Goal: Transaction & Acquisition: Purchase product/service

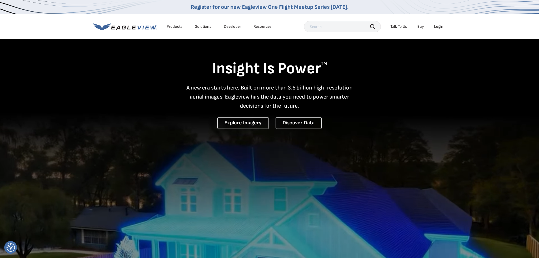
click at [438, 28] on div "Login" at bounding box center [438, 26] width 9 height 5
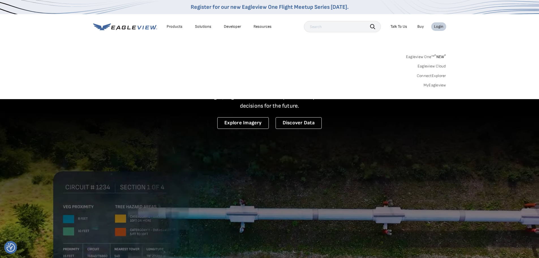
click at [434, 83] on link "MyEagleview" at bounding box center [435, 85] width 23 height 5
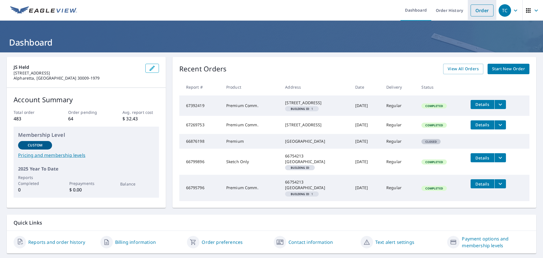
click at [476, 7] on link "Order" at bounding box center [482, 11] width 23 height 12
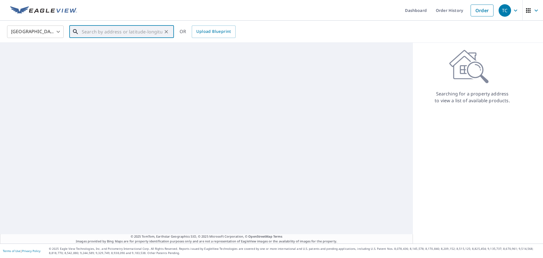
click at [91, 30] on input "text" at bounding box center [122, 32] width 81 height 16
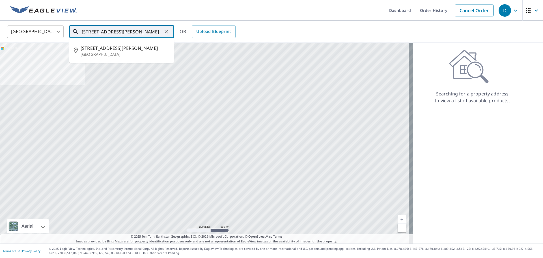
type input "[STREET_ADDRESS][PERSON_NAME]"
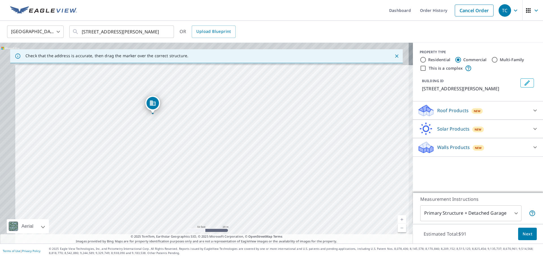
drag, startPoint x: 151, startPoint y: 112, endPoint x: 187, endPoint y: 170, distance: 68.9
click at [187, 170] on div "[STREET_ADDRESS][PERSON_NAME]" at bounding box center [206, 143] width 413 height 201
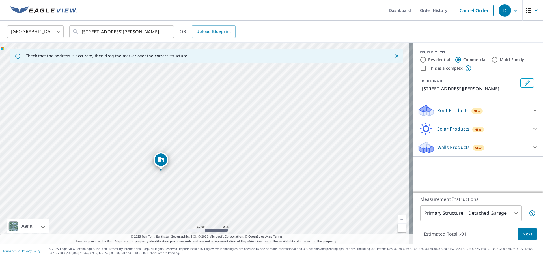
drag, startPoint x: 207, startPoint y: 102, endPoint x: 207, endPoint y: 149, distance: 46.7
click at [207, 149] on div "[STREET_ADDRESS][PERSON_NAME]" at bounding box center [206, 143] width 413 height 201
drag, startPoint x: 221, startPoint y: 114, endPoint x: 215, endPoint y: 121, distance: 9.6
click at [215, 121] on div "[STREET_ADDRESS][PERSON_NAME]" at bounding box center [206, 143] width 413 height 201
click at [200, 176] on div "[STREET_ADDRESS][PERSON_NAME]" at bounding box center [206, 143] width 413 height 201
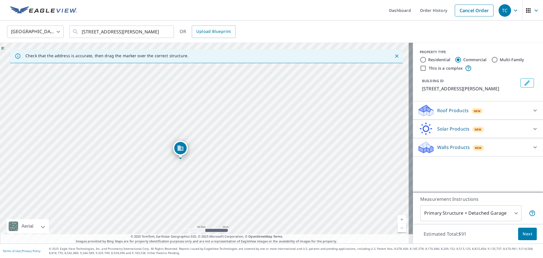
drag, startPoint x: 151, startPoint y: 154, endPoint x: 181, endPoint y: 141, distance: 32.7
drag, startPoint x: 268, startPoint y: 162, endPoint x: 256, endPoint y: 135, distance: 29.5
click at [256, 135] on div "[STREET_ADDRESS][PERSON_NAME]" at bounding box center [206, 143] width 413 height 201
click at [394, 55] on icon "Close" at bounding box center [397, 56] width 6 height 6
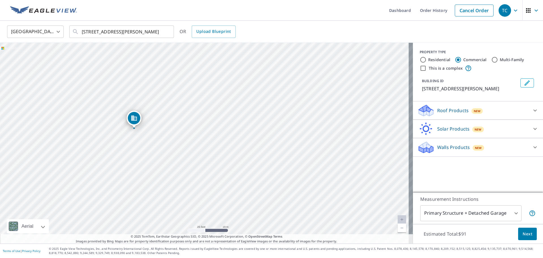
drag, startPoint x: 226, startPoint y: 107, endPoint x: 313, endPoint y: 142, distance: 94.0
click at [313, 142] on div "[STREET_ADDRESS][PERSON_NAME]" at bounding box center [206, 143] width 413 height 201
drag, startPoint x: 306, startPoint y: 160, endPoint x: 282, endPoint y: 151, distance: 25.7
click at [282, 151] on div "[STREET_ADDRESS][PERSON_NAME]" at bounding box center [206, 143] width 413 height 201
click at [521, 105] on div "Roof Products New" at bounding box center [473, 110] width 111 height 13
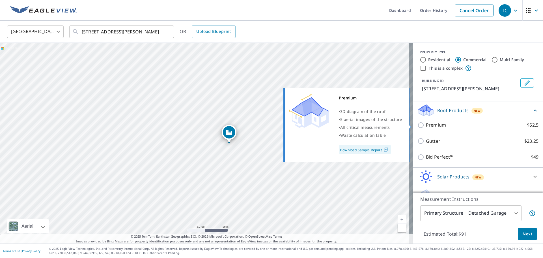
drag, startPoint x: 426, startPoint y: 127, endPoint x: 437, endPoint y: 151, distance: 26.9
click at [427, 127] on p "Premium" at bounding box center [436, 124] width 20 height 7
click at [426, 127] on input "Premium $52.5" at bounding box center [422, 125] width 8 height 7
checkbox input "true"
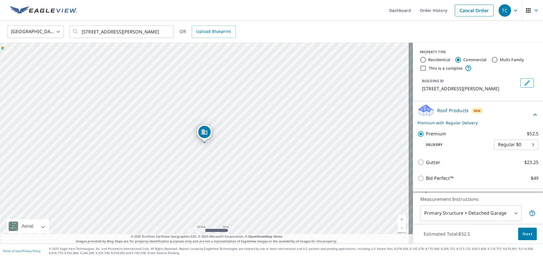
click at [511, 116] on div "Roof Products New Premium with Regular Delivery" at bounding box center [475, 115] width 114 height 22
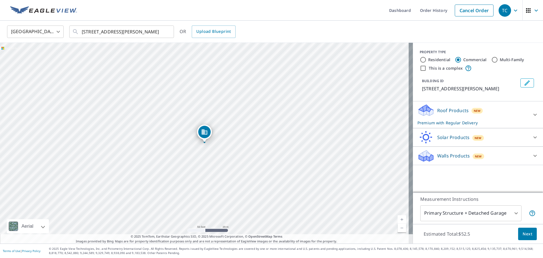
click at [475, 136] on span "New" at bounding box center [478, 138] width 7 height 5
click at [513, 126] on div "Roof Products New Premium with Regular Delivery Premium $52.5 Delivery Regular …" at bounding box center [478, 114] width 130 height 27
click at [509, 136] on div "Solar Products New" at bounding box center [475, 136] width 114 height 13
click at [504, 153] on div "Walls Products New" at bounding box center [473, 155] width 111 height 13
click at [504, 153] on div "Walls Products New" at bounding box center [475, 155] width 114 height 13
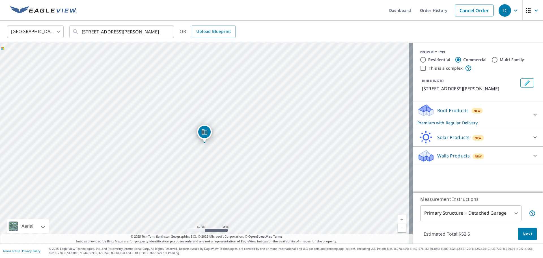
click at [495, 216] on body "TC TC Dashboard Order History Cancel Order TC [GEOGRAPHIC_DATA] [GEOGRAPHIC_DAT…" at bounding box center [271, 129] width 543 height 258
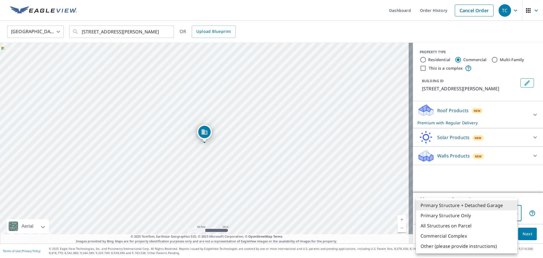
click at [481, 207] on li "Primary Structure + Detached Garage" at bounding box center [466, 205] width 101 height 10
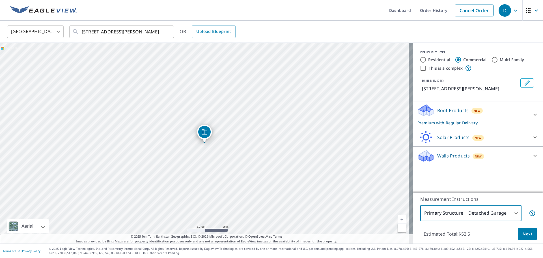
click at [525, 232] on span "Next" at bounding box center [528, 233] width 10 height 7
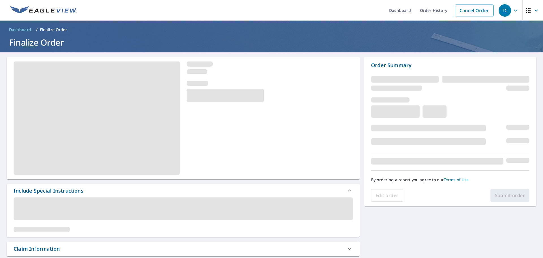
click at [187, 109] on div at bounding box center [183, 118] width 353 height 122
click at [329, 208] on span at bounding box center [184, 208] width 340 height 23
click at [479, 10] on link "Cancel Order" at bounding box center [474, 11] width 39 height 12
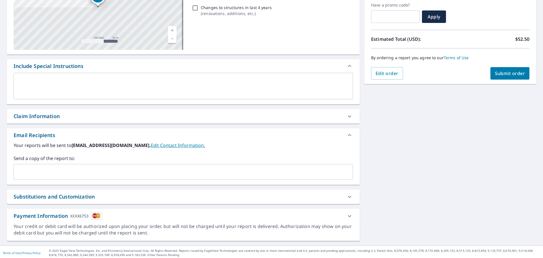
scroll to position [98, 0]
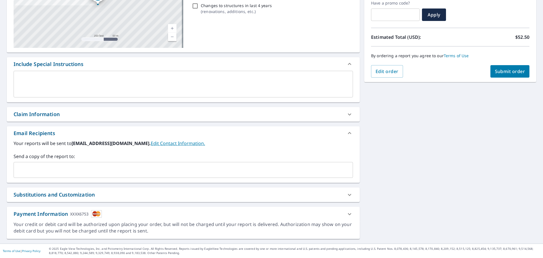
click at [325, 116] on div "Claim Information" at bounding box center [178, 114] width 329 height 8
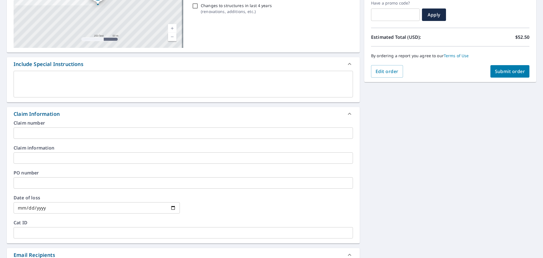
click at [324, 116] on div "Claim Information" at bounding box center [178, 114] width 329 height 8
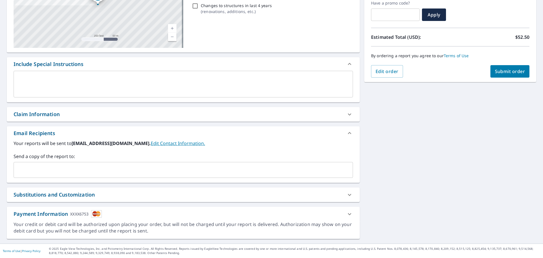
click at [130, 167] on input "text" at bounding box center [179, 169] width 326 height 11
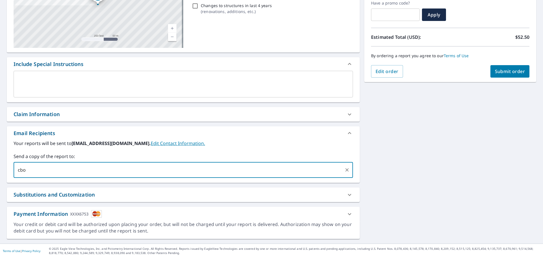
type input "cbo"
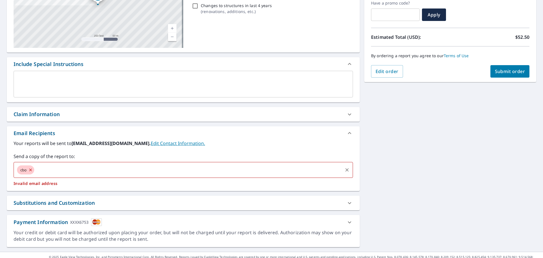
click at [80, 168] on input "text" at bounding box center [188, 169] width 307 height 11
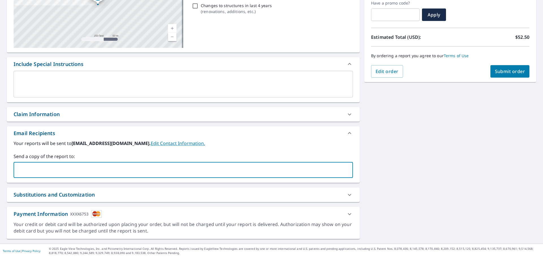
paste input "cbobbitt@jsheld.com"
type input "cbobbitt@jsheld.com"
click at [207, 150] on div "Your reports will be sent to tcruce@jsheld.com. Edit Contact Information. Send …" at bounding box center [184, 159] width 340 height 38
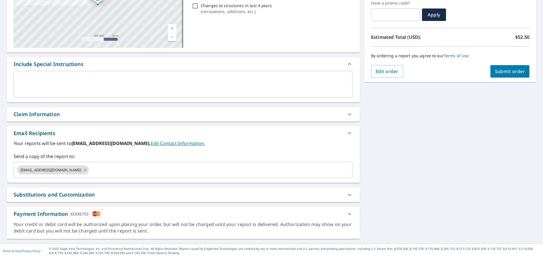
click at [200, 192] on div "Substitutions and Customization" at bounding box center [178, 195] width 329 height 8
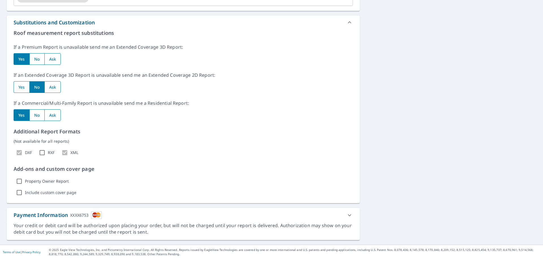
scroll to position [271, 0]
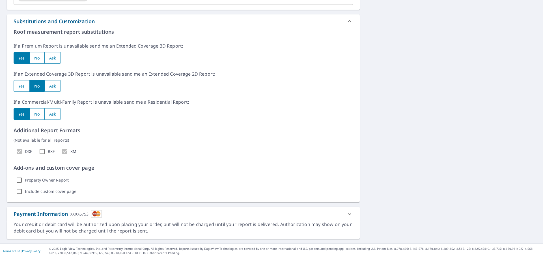
click at [233, 224] on div "Your credit or debit card will be authorized upon placing your order, but will …" at bounding box center [184, 227] width 340 height 13
click at [343, 214] on div at bounding box center [350, 214] width 14 height 14
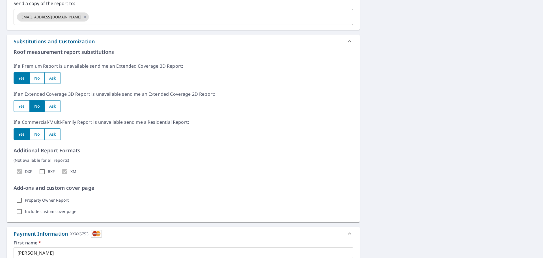
scroll to position [254, 0]
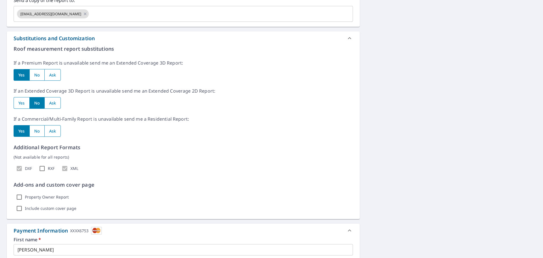
click at [19, 102] on input "radio" at bounding box center [22, 103] width 16 height 12
radio input "true"
click at [39, 103] on input "radio" at bounding box center [36, 103] width 15 height 12
radio input "true"
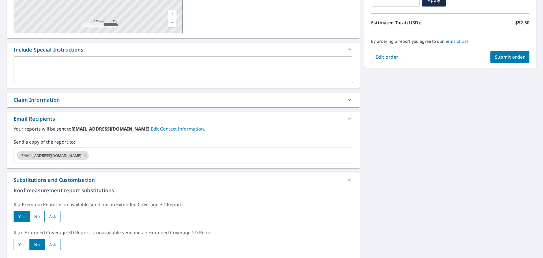
scroll to position [0, 0]
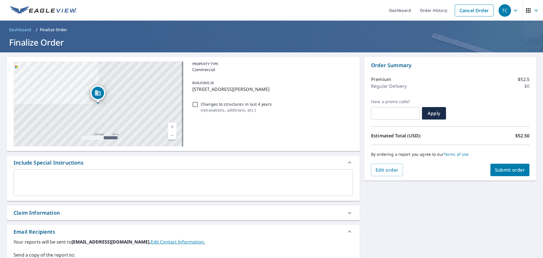
click at [510, 166] on button "Submit order" at bounding box center [510, 170] width 39 height 12
